Goal: Transaction & Acquisition: Purchase product/service

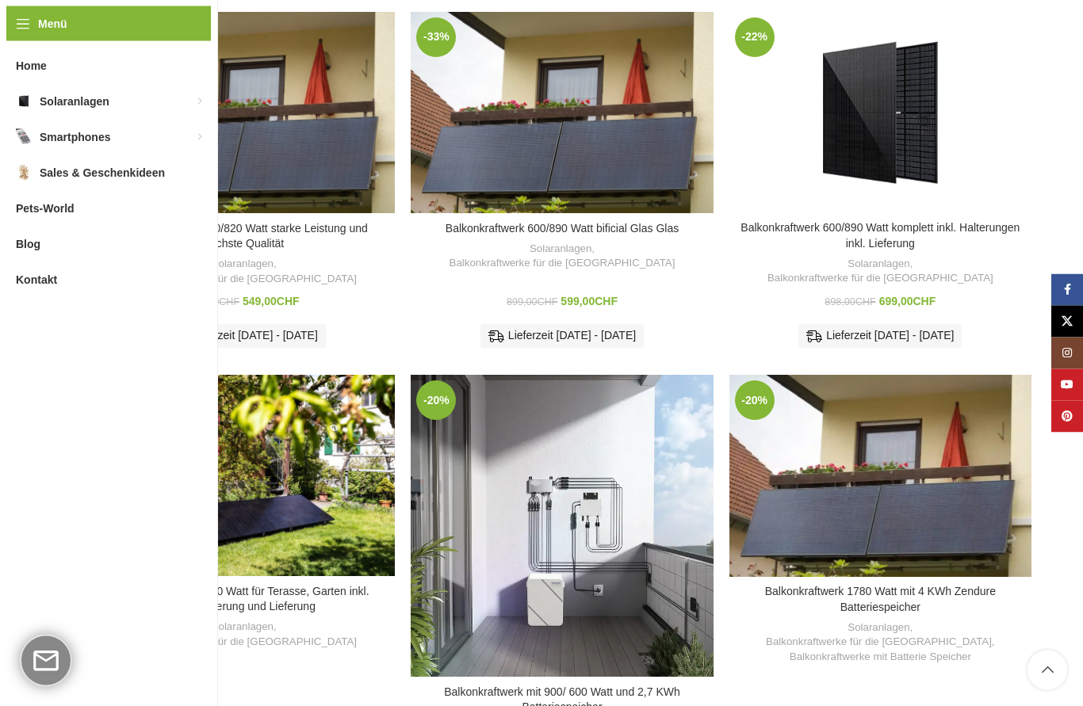
scroll to position [631, 0]
click at [972, 480] on div "Balkonkraftwerk 1780 Watt mit 4 KWh Zendure Batteriespeicher" at bounding box center [1001, 476] width 60 height 202
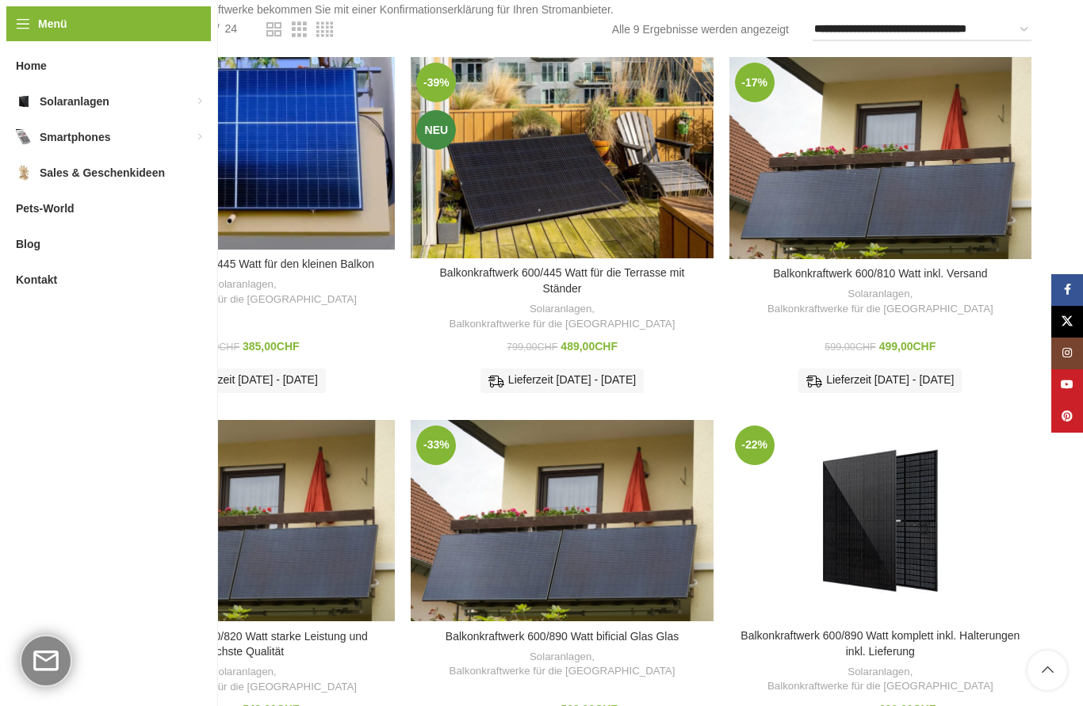
scroll to position [214, 0]
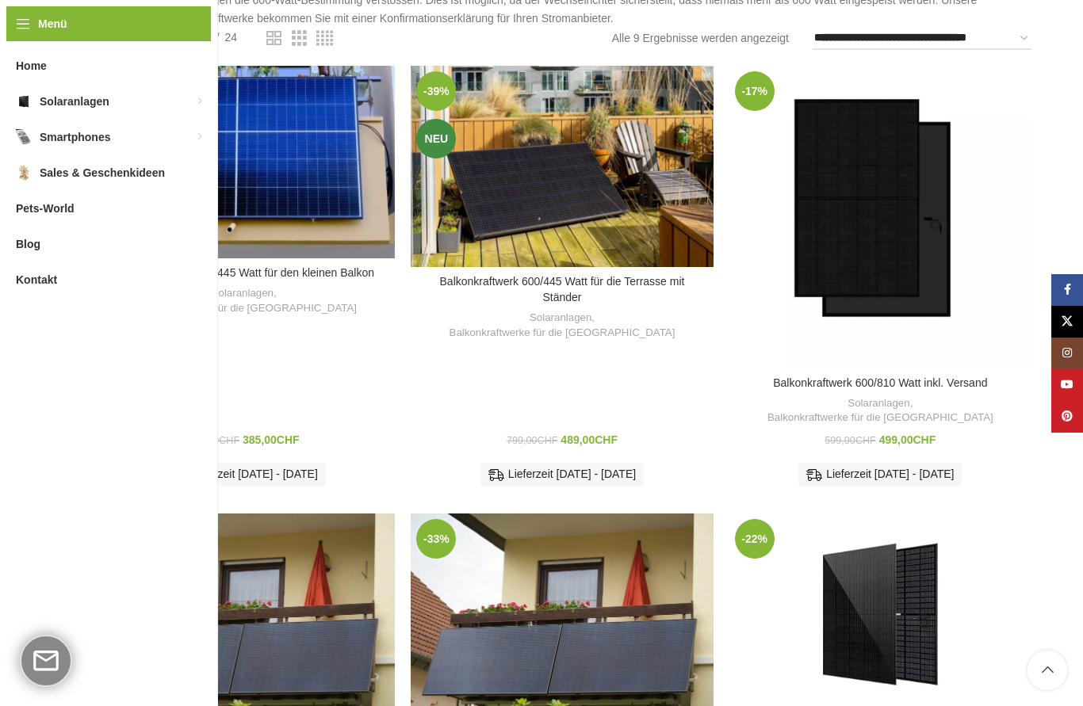
click at [983, 205] on div "Balkonkraftwerk 600/810 Watt inkl. Versand" at bounding box center [993, 217] width 75 height 302
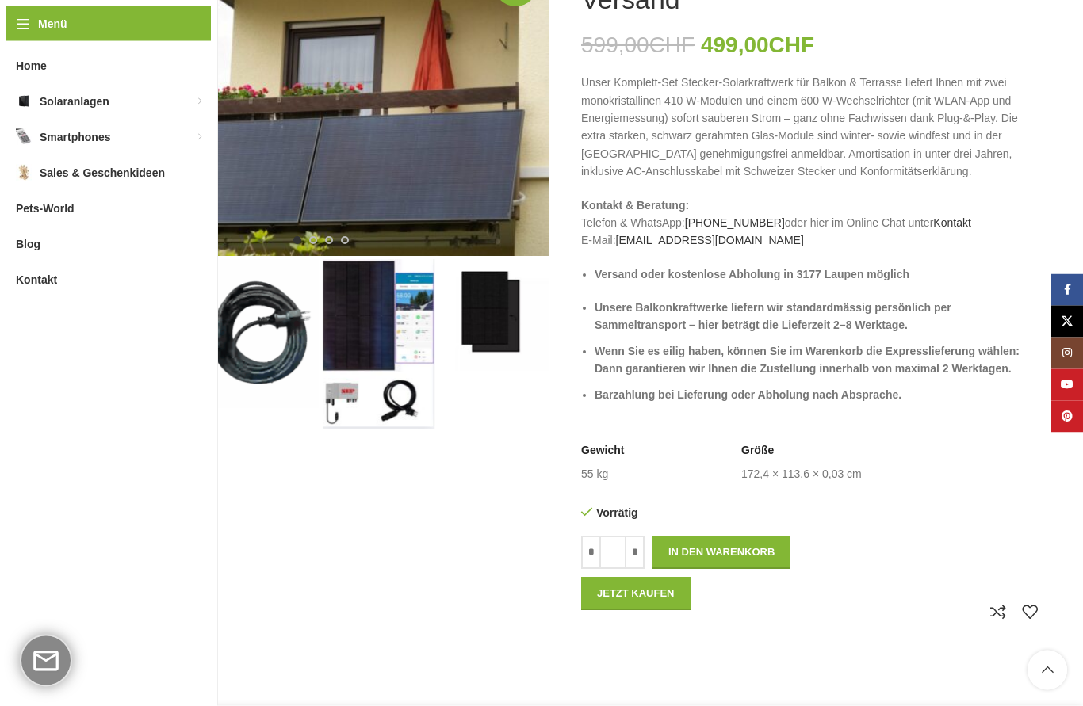
scroll to position [272, 0]
click at [277, 345] on img "2 / 4" at bounding box center [264, 333] width 112 height 149
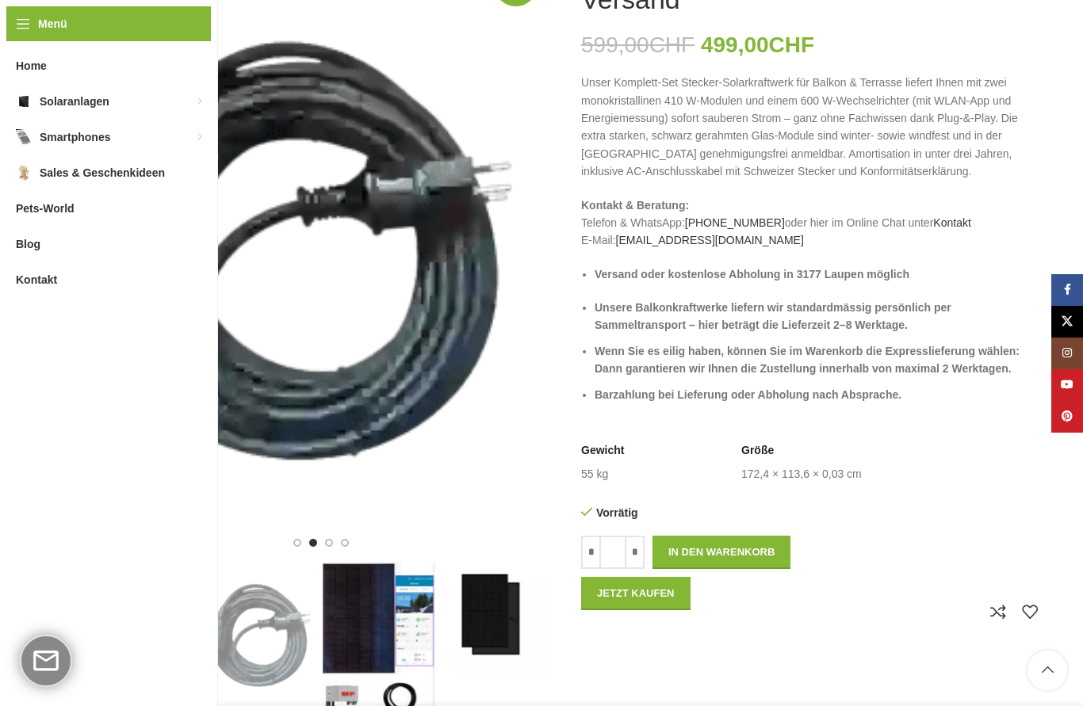
click at [384, 620] on img "3 / 4" at bounding box center [379, 647] width 112 height 170
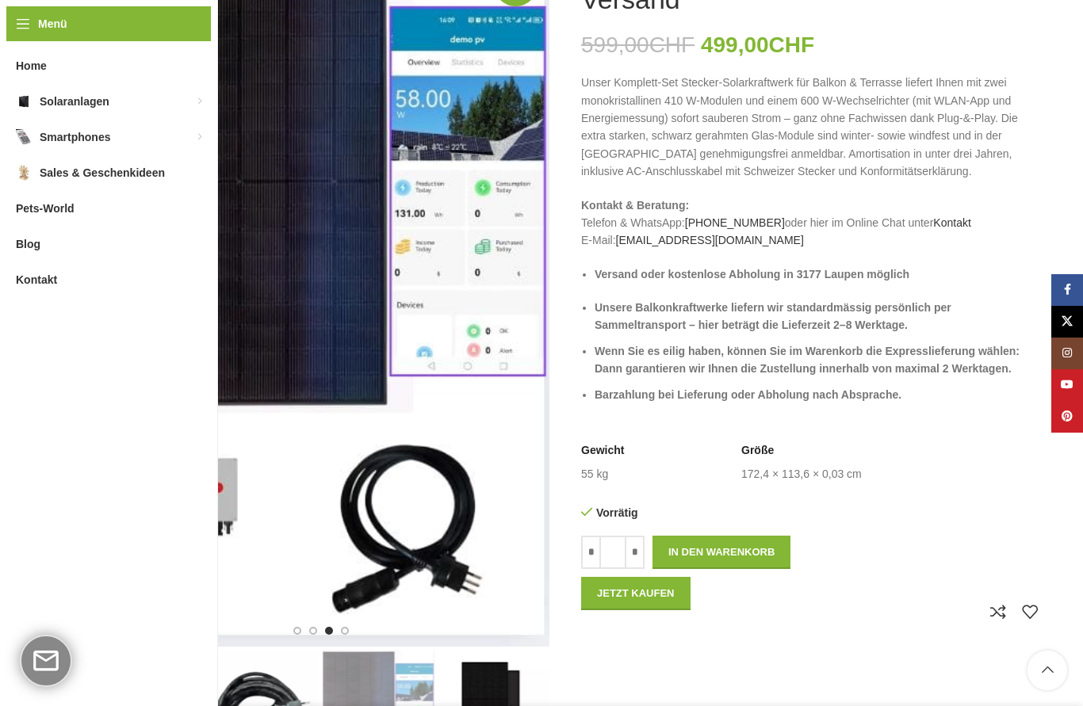
click at [494, 705] on img "4 / 4" at bounding box center [493, 706] width 112 height 112
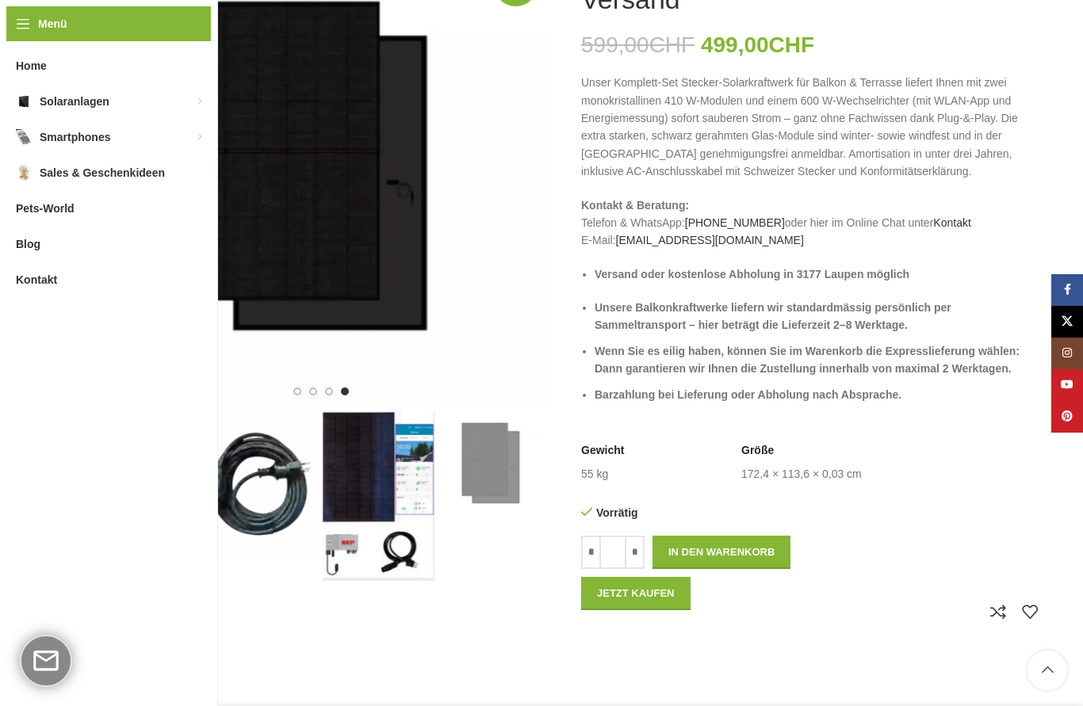
click at [385, 506] on img "3 / 4" at bounding box center [379, 496] width 112 height 170
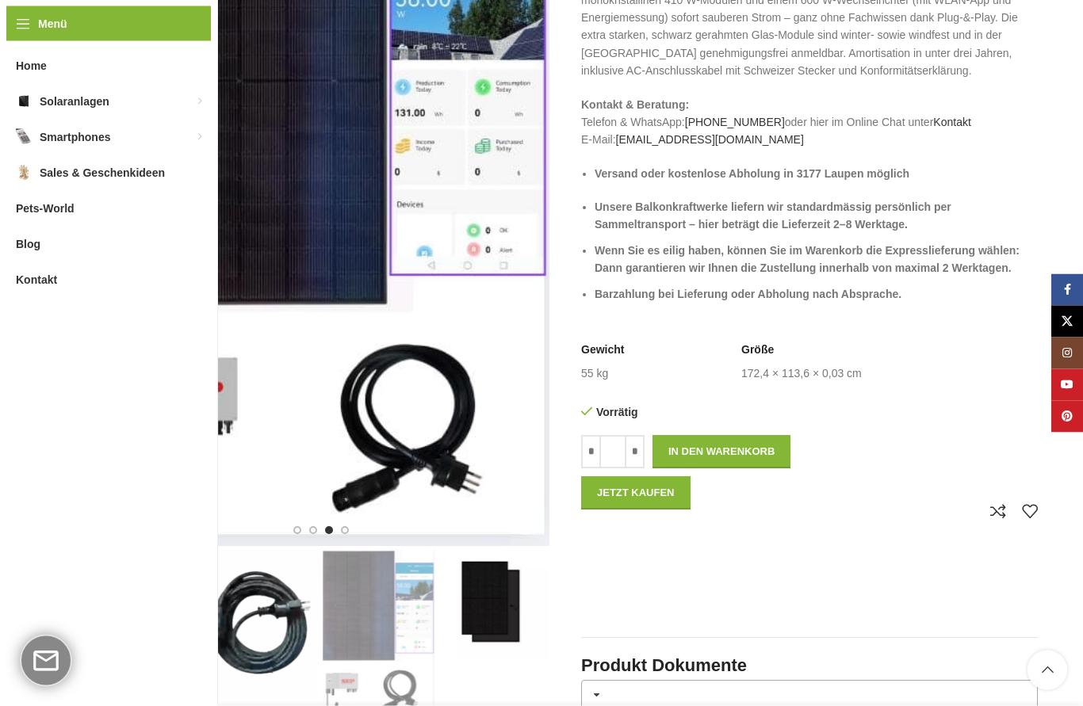
scroll to position [422, 0]
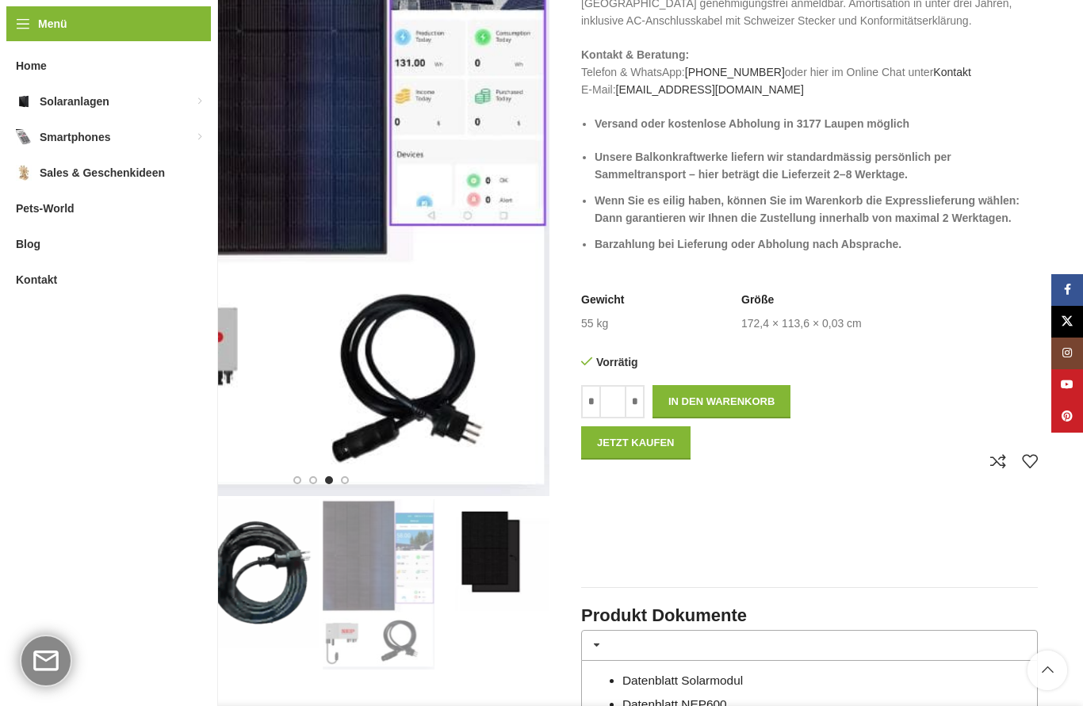
click at [162, 541] on img "1 / 4" at bounding box center [149, 536] width 112 height 75
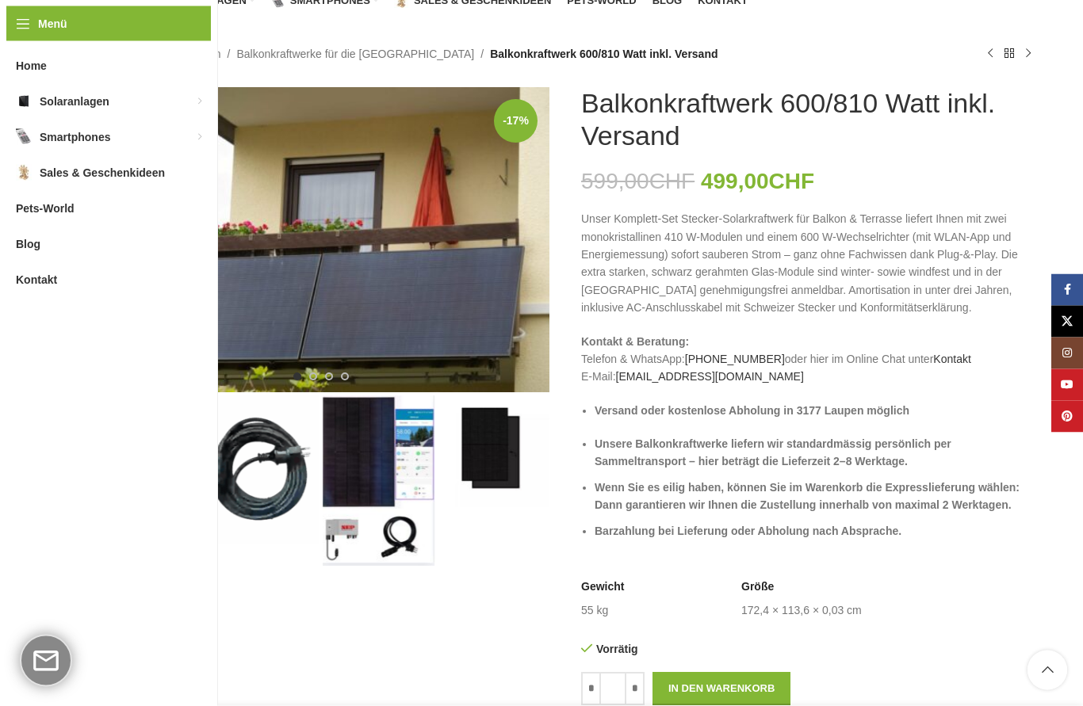
scroll to position [136, 0]
click at [390, 483] on img "3 / 4" at bounding box center [379, 480] width 112 height 170
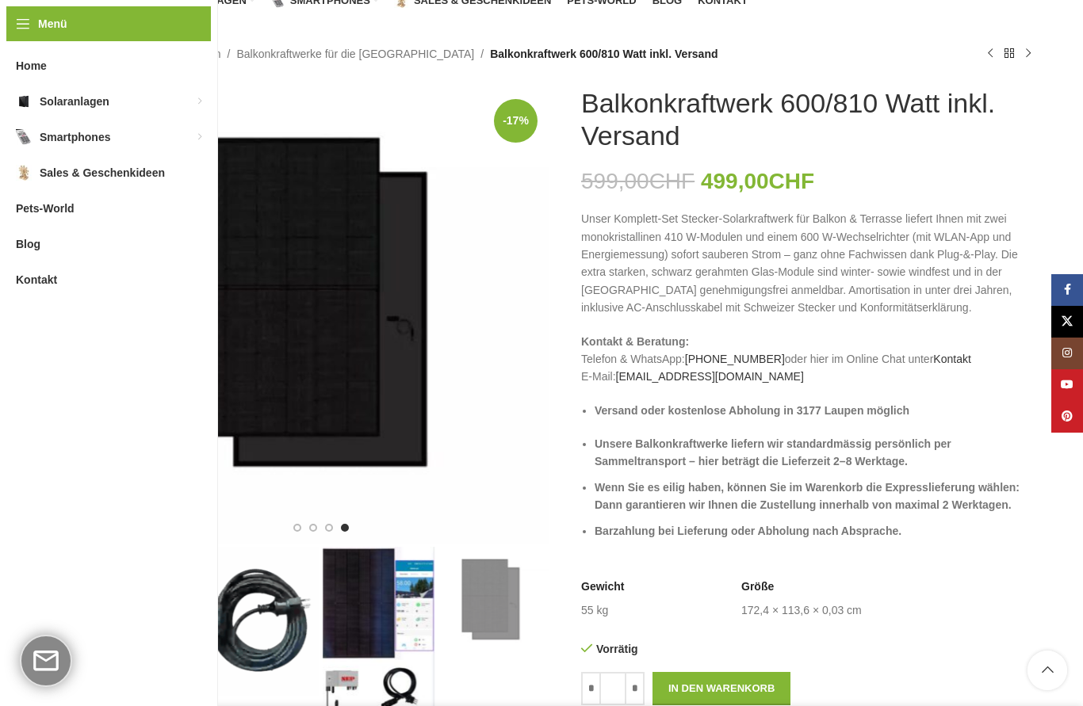
click at [533, 323] on div "Next slide" at bounding box center [553, 316] width 40 height 40
click at [533, 313] on div "Next slide" at bounding box center [553, 316] width 40 height 40
click at [109, 308] on div "Previous slide" at bounding box center [89, 316] width 40 height 40
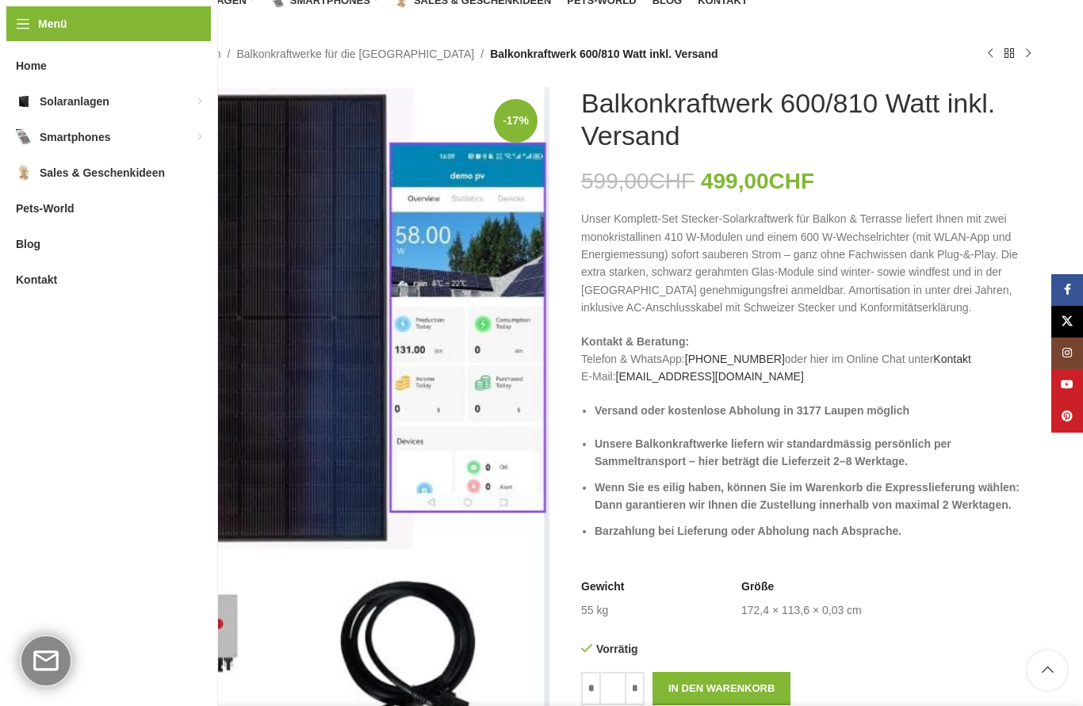
click at [109, 434] on div "Previous slide" at bounding box center [89, 435] width 40 height 40
